Goal: Check status: Check status

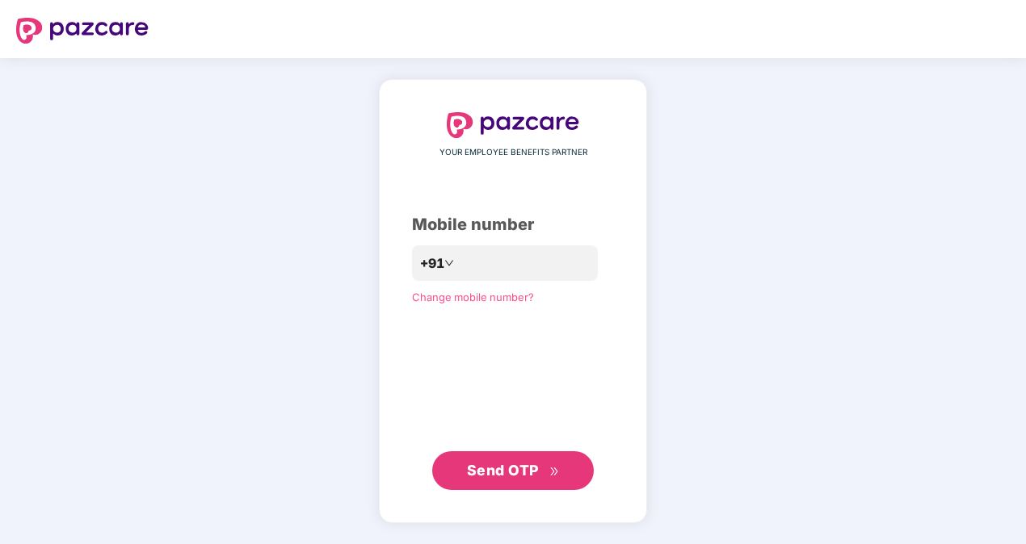
click at [527, 468] on span "Send OTP" at bounding box center [503, 470] width 72 height 17
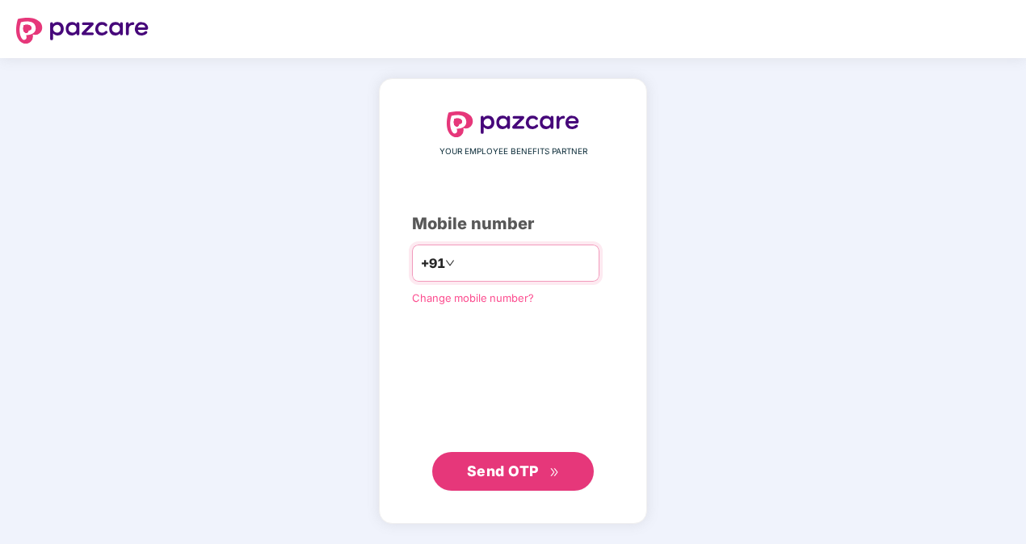
click at [458, 263] on input "**********" at bounding box center [524, 263] width 132 height 26
type input "**********"
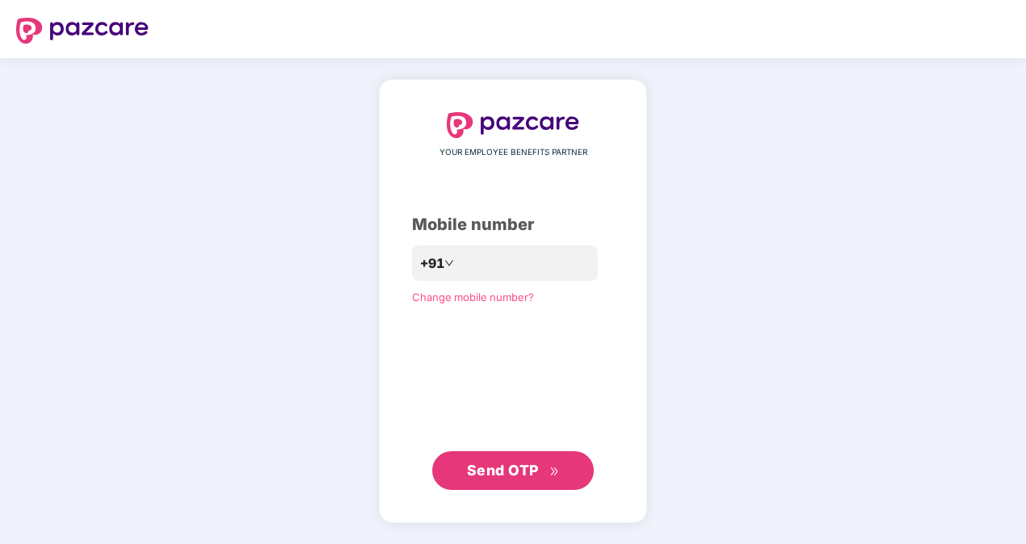
click at [527, 462] on span "Send OTP" at bounding box center [503, 470] width 72 height 17
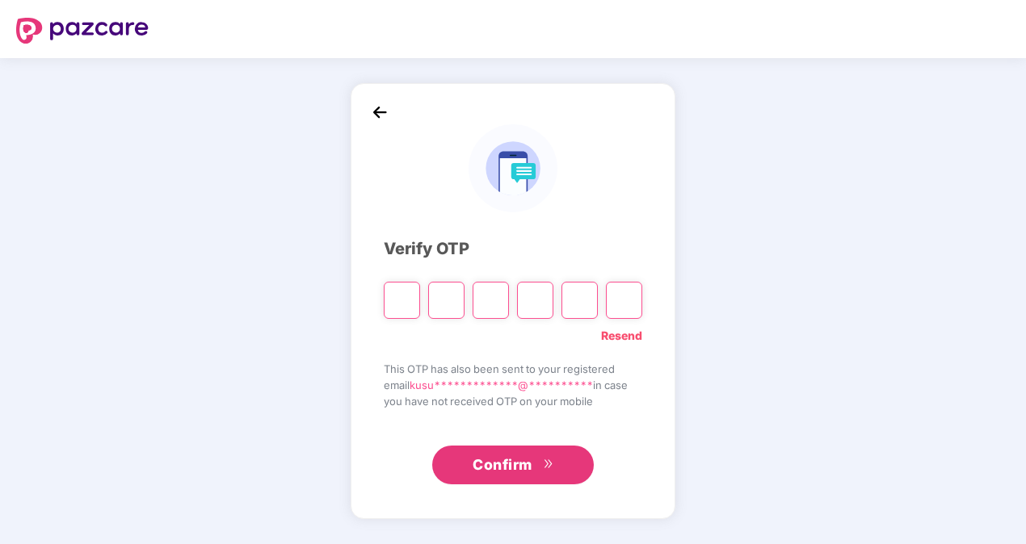
type input "*"
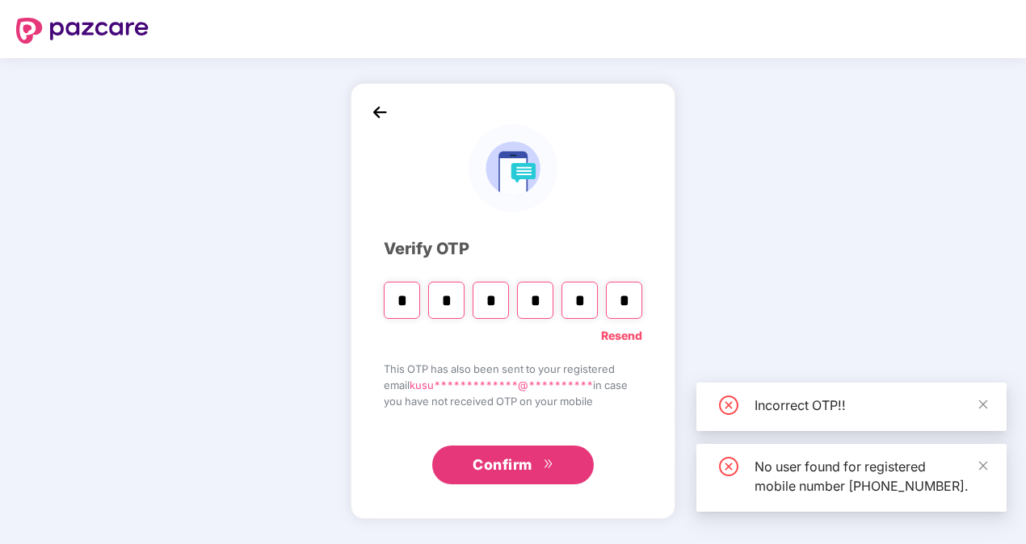
type input "*"
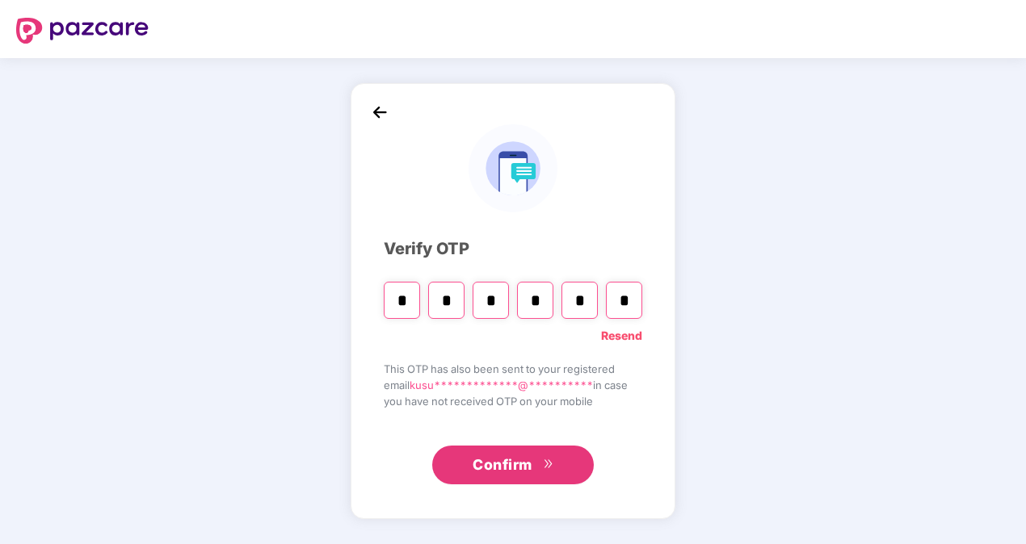
click at [587, 300] on input "*" at bounding box center [579, 300] width 36 height 37
type input "*"
click at [638, 304] on input "Digit 6" at bounding box center [624, 300] width 36 height 37
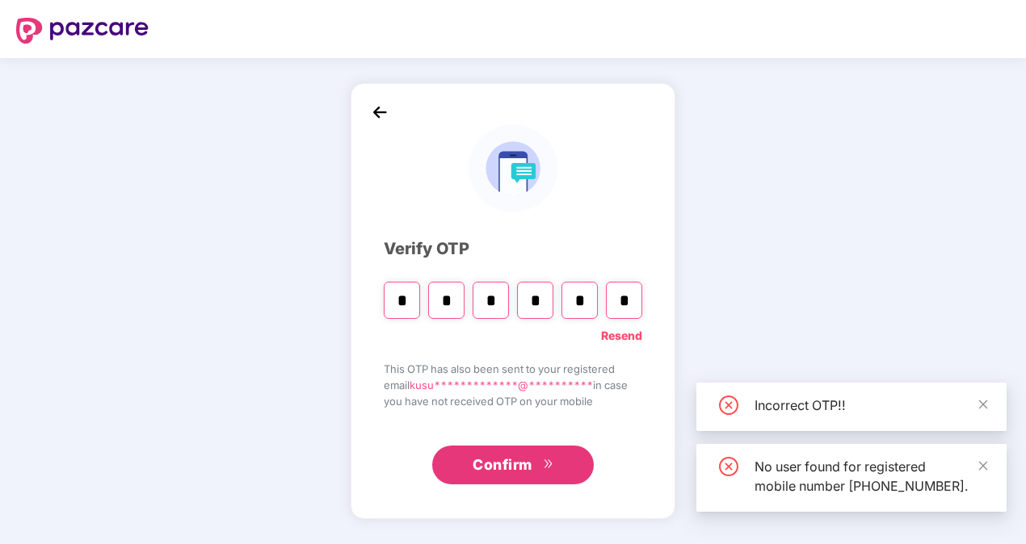
type input "*"
click at [539, 302] on input "*" at bounding box center [535, 300] width 36 height 37
type input "*"
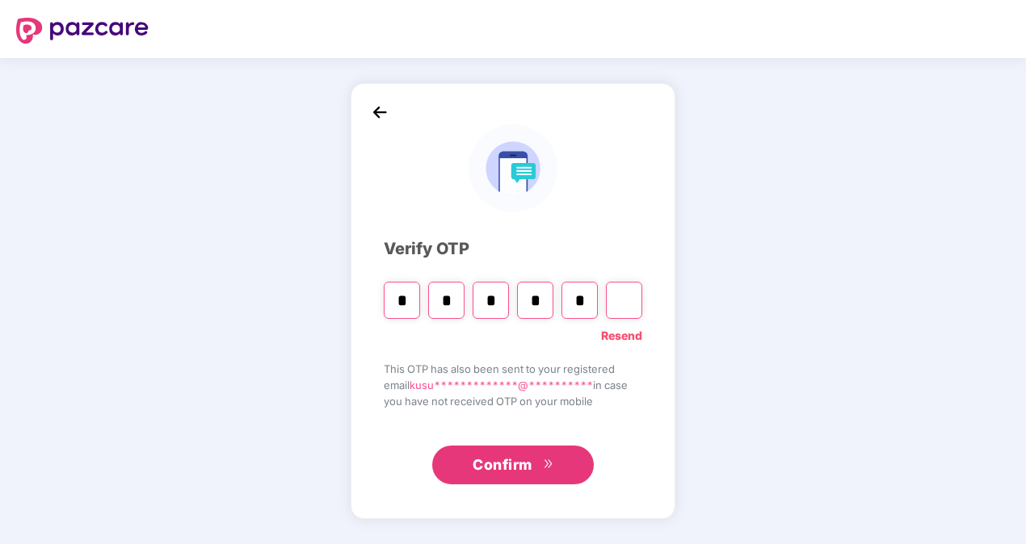
click at [586, 301] on input "*" at bounding box center [579, 300] width 36 height 37
type input "*"
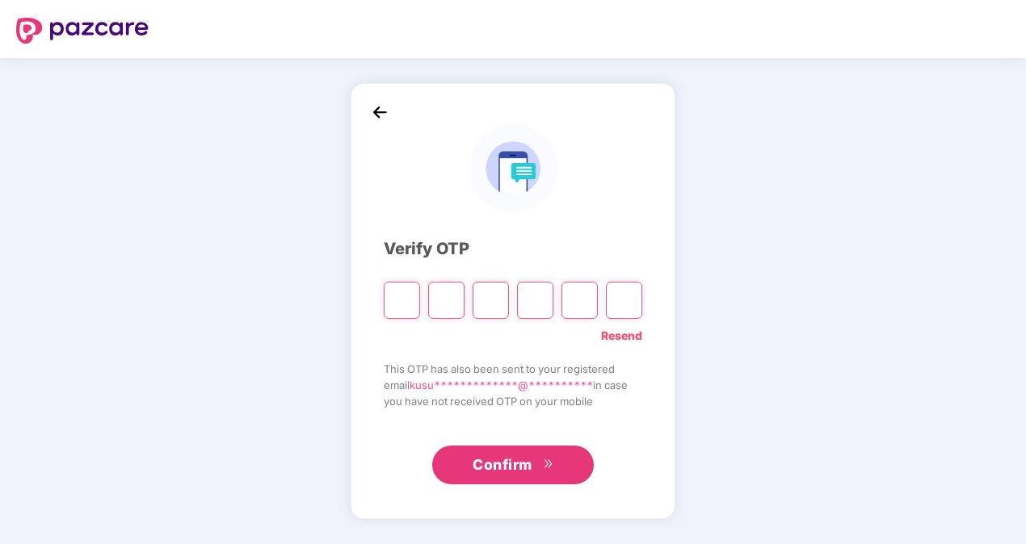
type input "*"
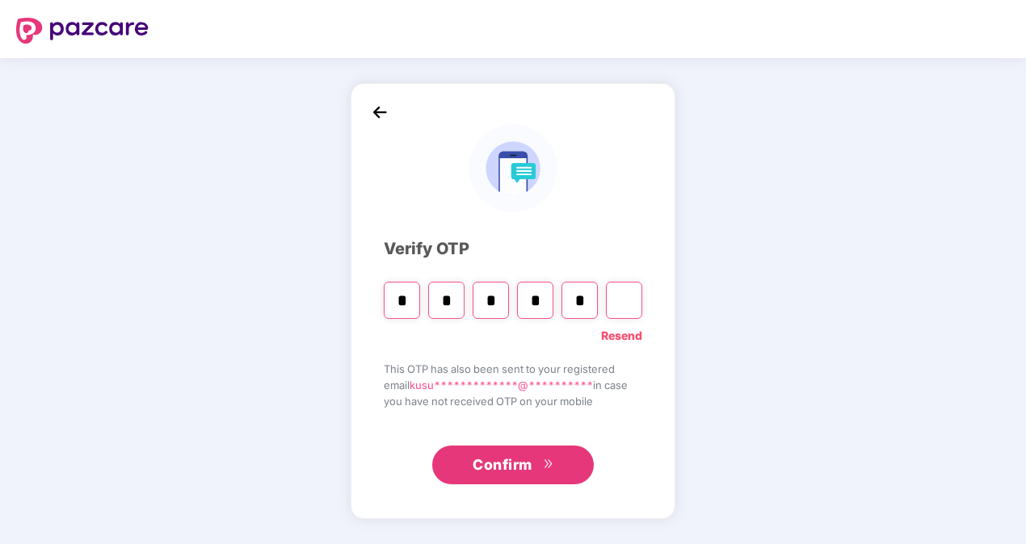
type input "*"
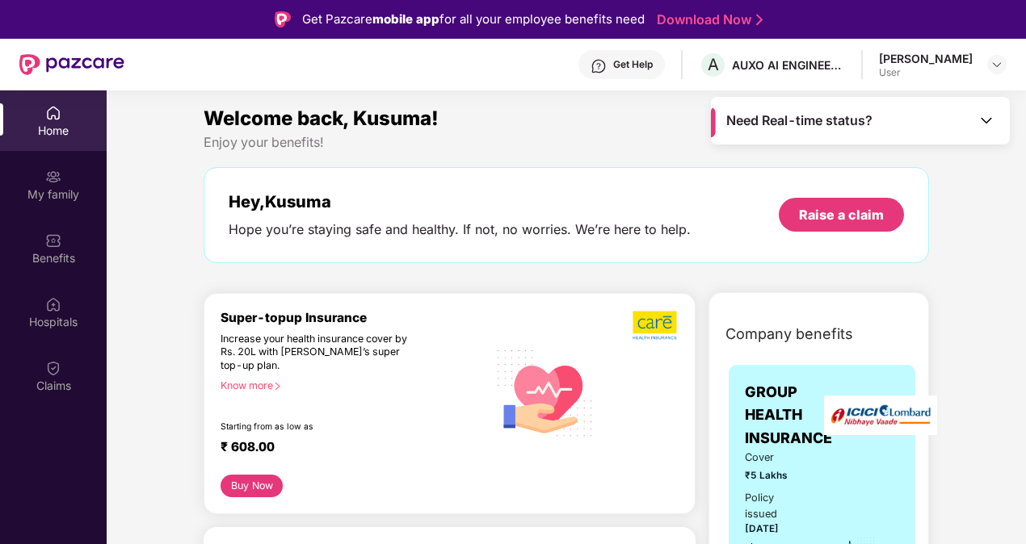
click at [52, 117] on img at bounding box center [53, 113] width 16 height 16
click at [50, 376] on div "Claims" at bounding box center [53, 376] width 107 height 61
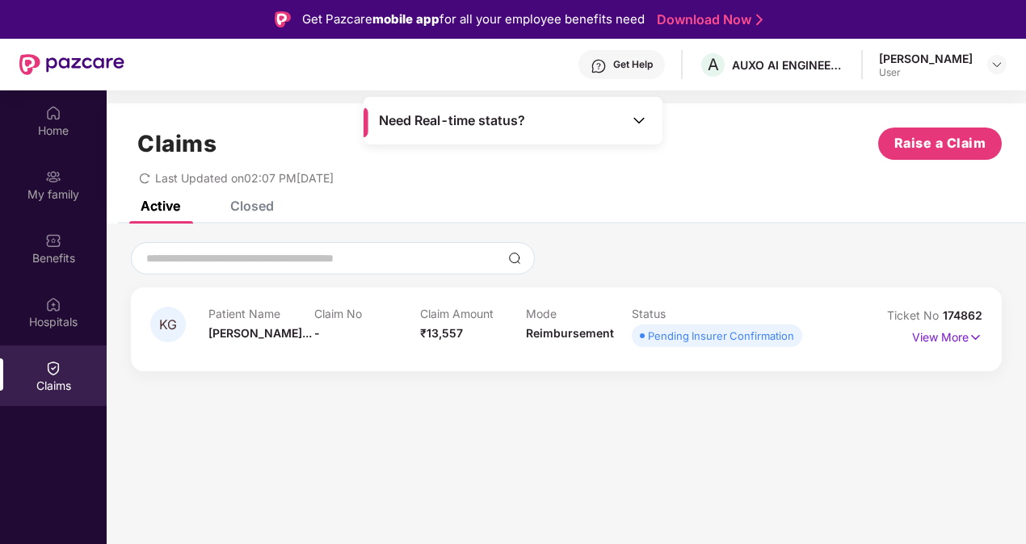
click at [560, 438] on section "Claims Raise a Claim Last Updated on 02:07 PM[DATE] Active Closed KG Patient Na…" at bounding box center [566, 362] width 919 height 544
click at [970, 341] on img at bounding box center [975, 338] width 14 height 18
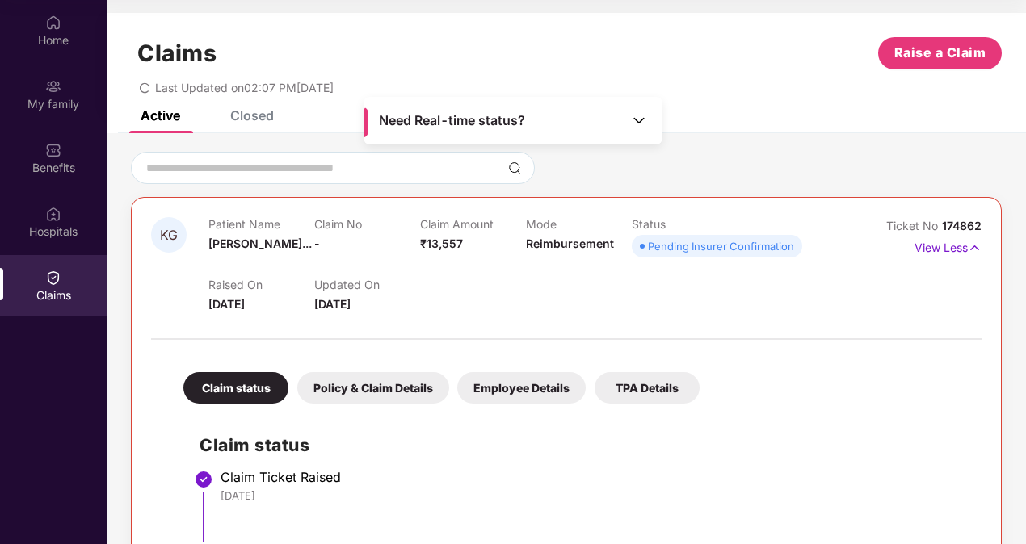
click at [425, 388] on div "Policy & Claim Details" at bounding box center [373, 387] width 152 height 31
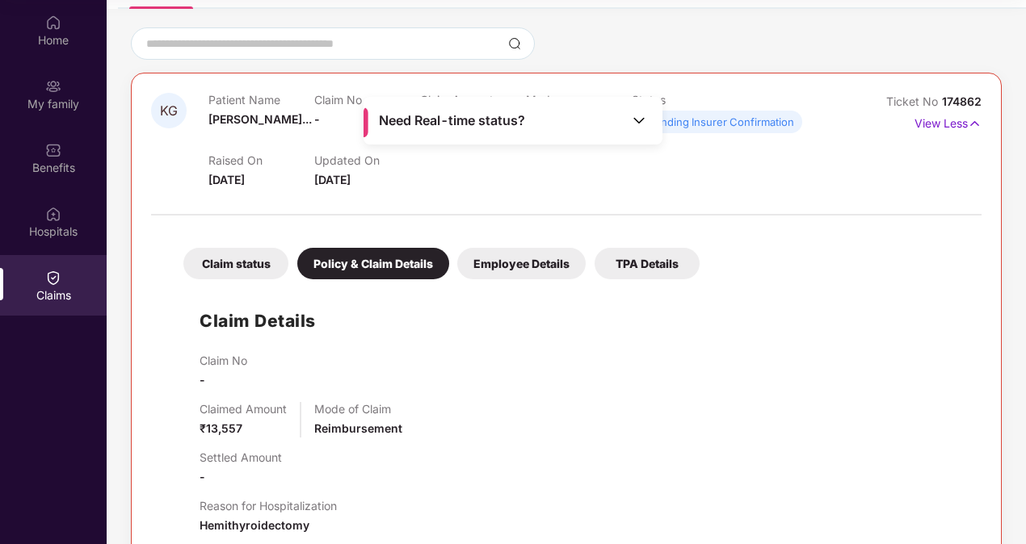
scroll to position [98, 0]
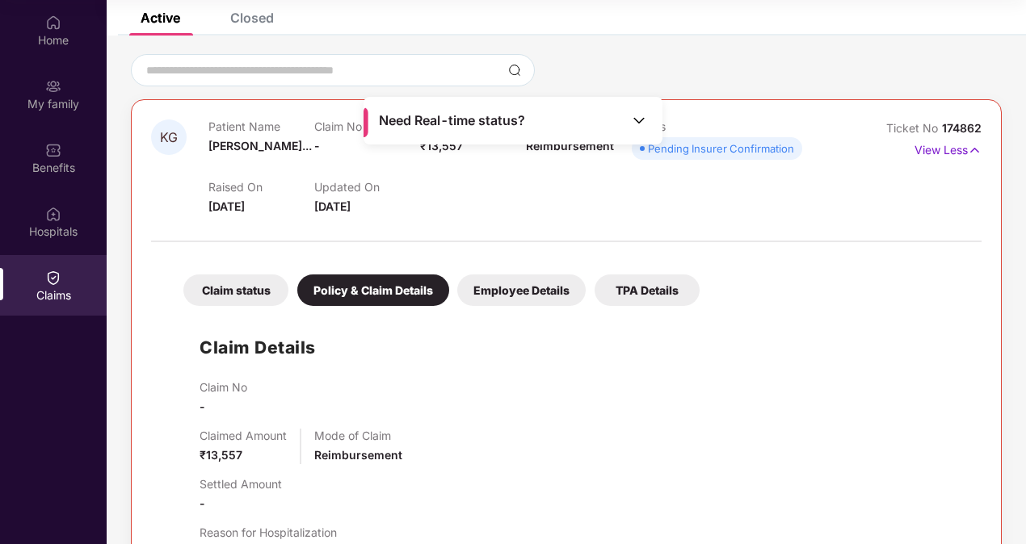
click at [535, 295] on div "Employee Details" at bounding box center [521, 290] width 128 height 31
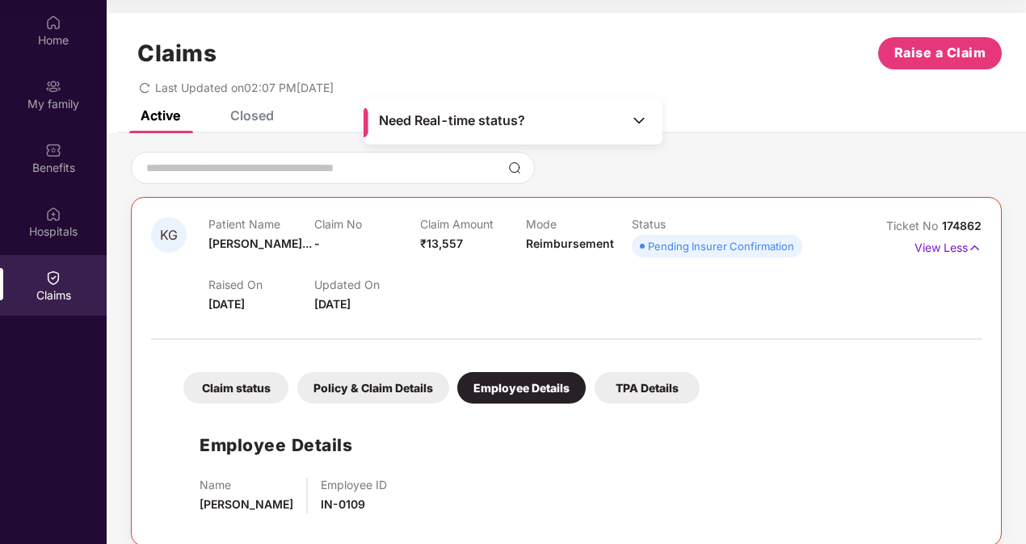
scroll to position [18, 0]
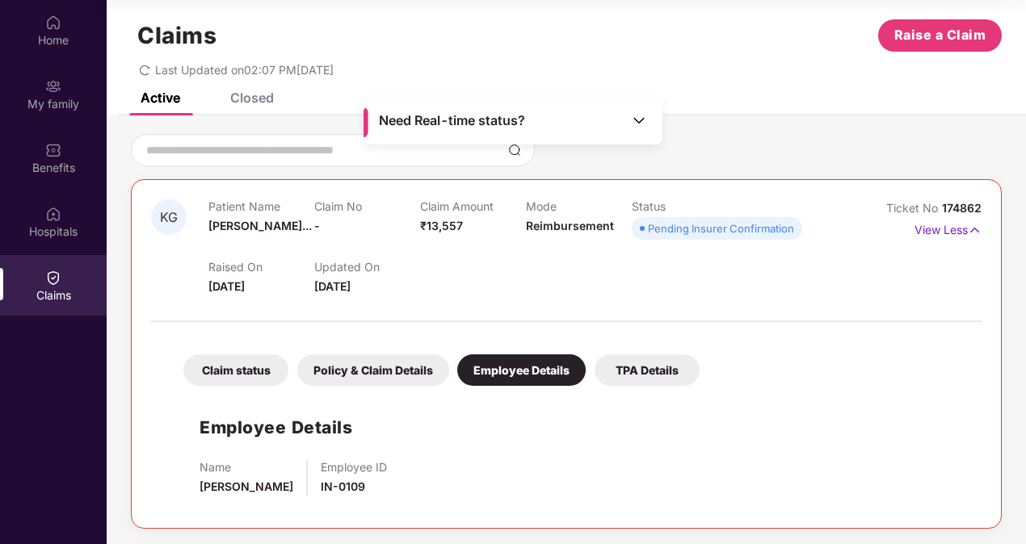
click at [651, 384] on div "TPA Details" at bounding box center [646, 370] width 105 height 31
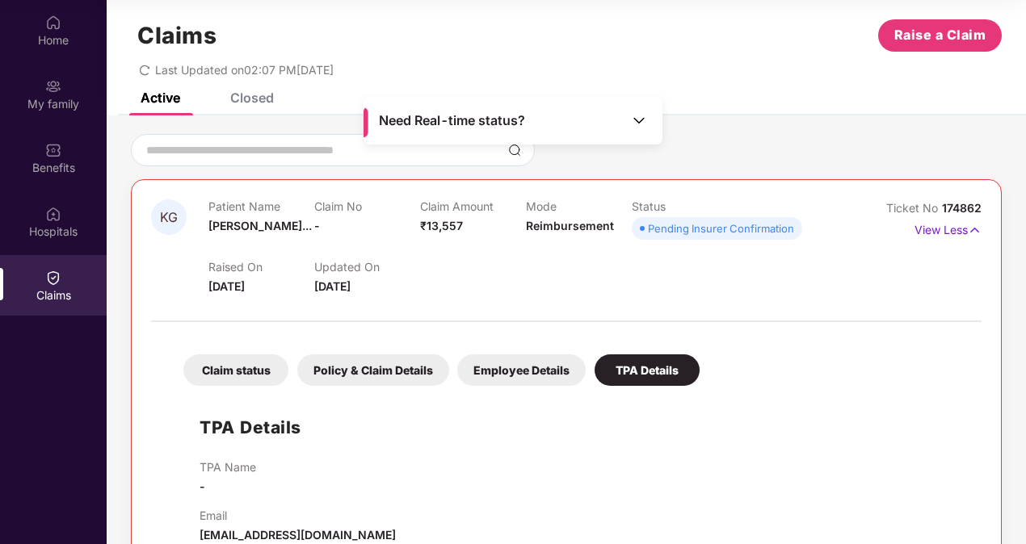
scroll to position [53, 0]
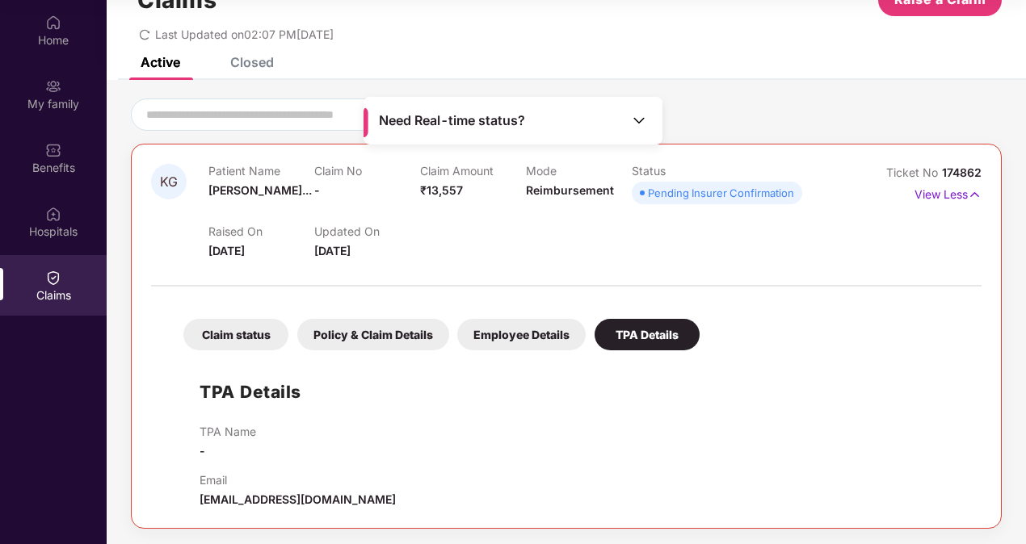
click at [233, 332] on div "Claim status" at bounding box center [235, 334] width 105 height 31
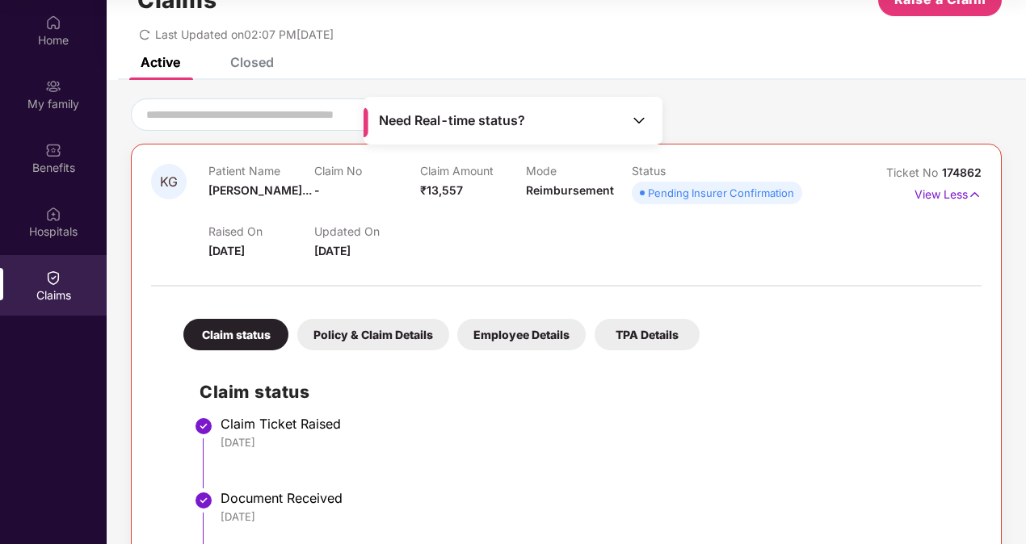
click at [488, 123] on span "Need Real-time status?" at bounding box center [452, 120] width 146 height 17
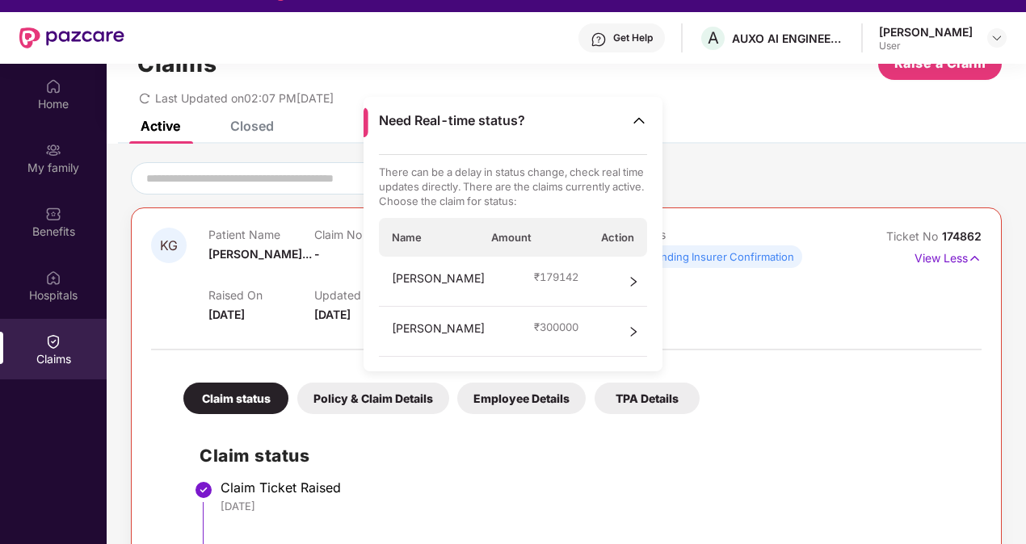
scroll to position [0, 0]
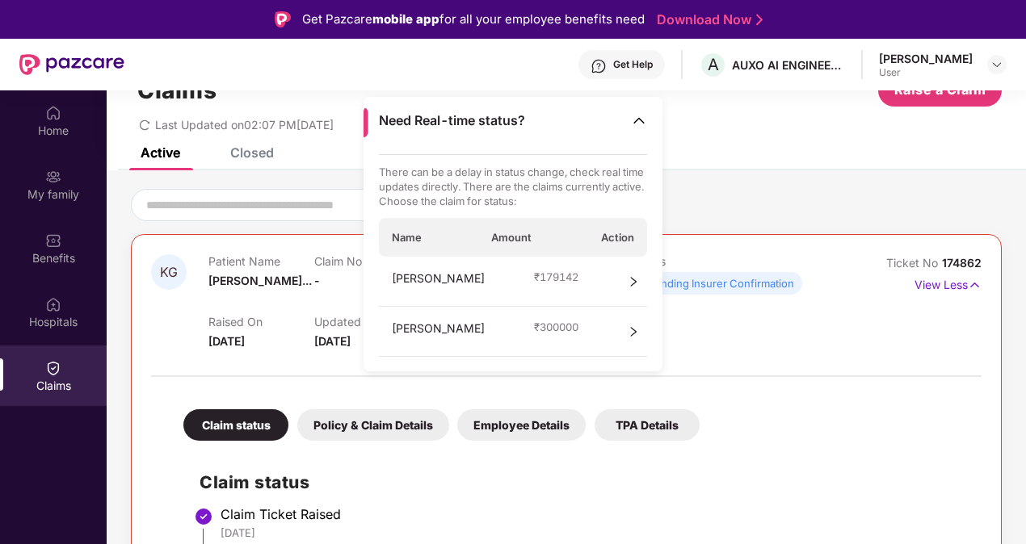
click at [762, 169] on div "Active Closed" at bounding box center [566, 159] width 919 height 23
click at [636, 112] on img at bounding box center [639, 120] width 16 height 16
